Goal: Find contact information: Find contact information

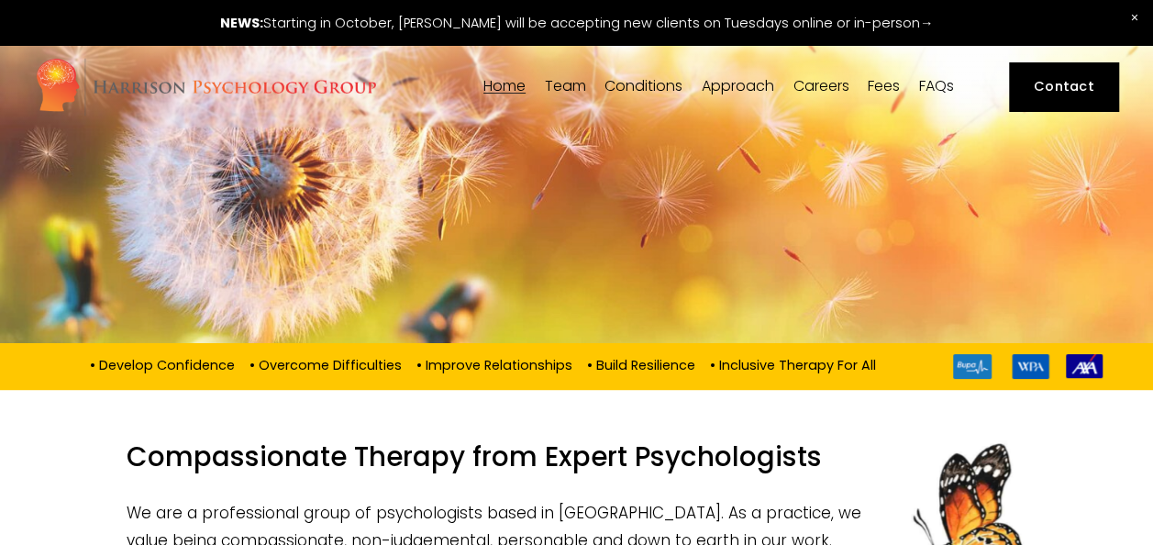
click at [0, 0] on span "[PERSON_NAME]" at bounding box center [0, 0] width 0 height 0
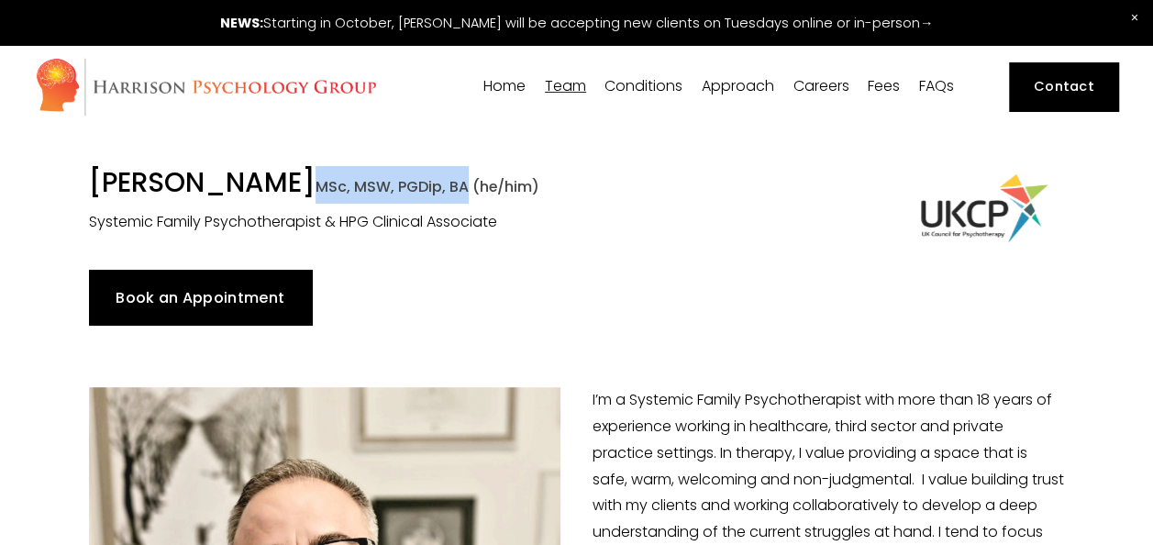
drag, startPoint x: 257, startPoint y: 188, endPoint x: 404, endPoint y: 185, distance: 146.8
click at [404, 185] on span "MSc, MSW, PGDip, BA (he/him)" at bounding box center [428, 186] width 224 height 21
drag, startPoint x: 404, startPoint y: 185, endPoint x: 384, endPoint y: 185, distance: 20.2
copy span "MSc, MSW, PGDip, BA"
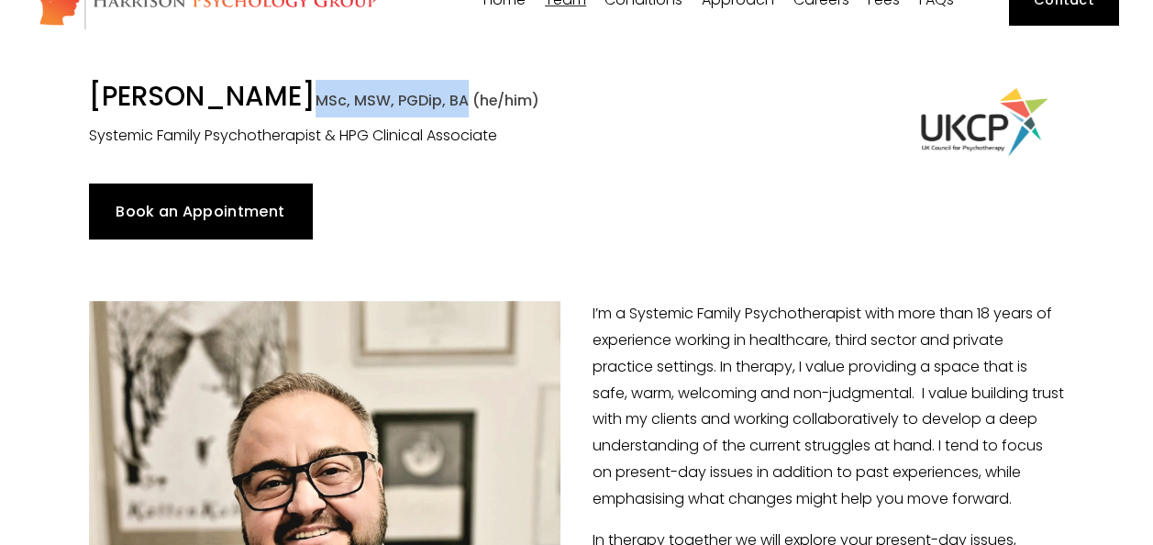
scroll to position [459, 0]
